Goal: Task Accomplishment & Management: Complete application form

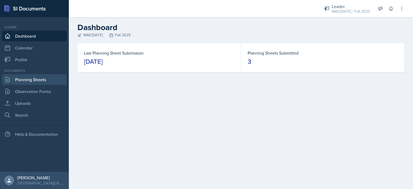
click at [52, 77] on link "Planning Sheets" at bounding box center [34, 79] width 65 height 11
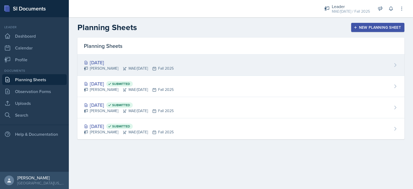
click at [105, 62] on div "[DATE]" at bounding box center [129, 62] width 90 height 7
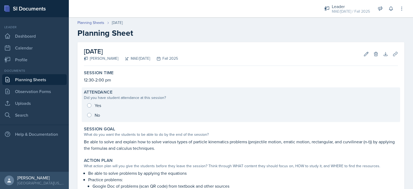
click at [90, 105] on div "Yes No" at bounding box center [241, 110] width 314 height 19
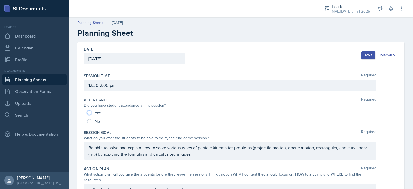
click at [88, 112] on input "Yes" at bounding box center [89, 113] width 4 height 4
radio input "true"
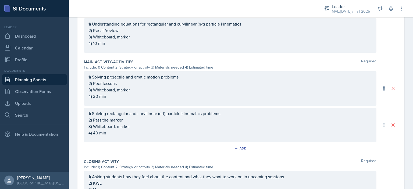
scroll to position [294, 0]
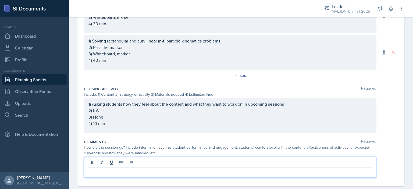
click at [98, 169] on p at bounding box center [229, 172] width 283 height 6
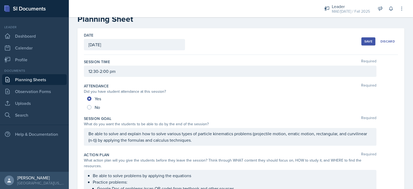
scroll to position [0, 0]
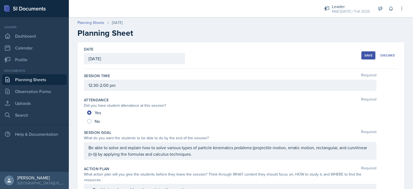
click at [361, 54] on button "Save" at bounding box center [368, 55] width 14 height 8
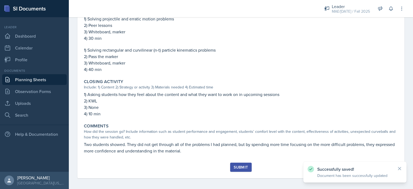
scroll to position [251, 0]
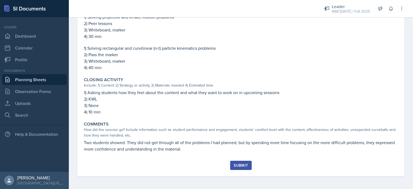
click at [237, 166] on div "Submit" at bounding box center [241, 165] width 14 height 4
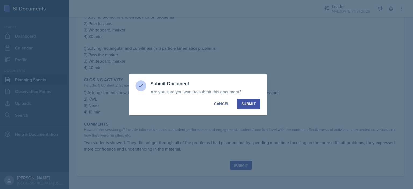
click at [246, 103] on div "Submit" at bounding box center [249, 103] width 14 height 5
radio input "true"
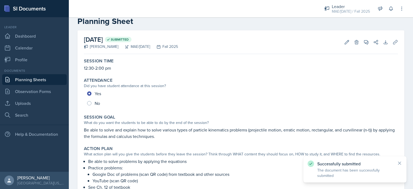
scroll to position [0, 0]
